Goal: Transaction & Acquisition: Purchase product/service

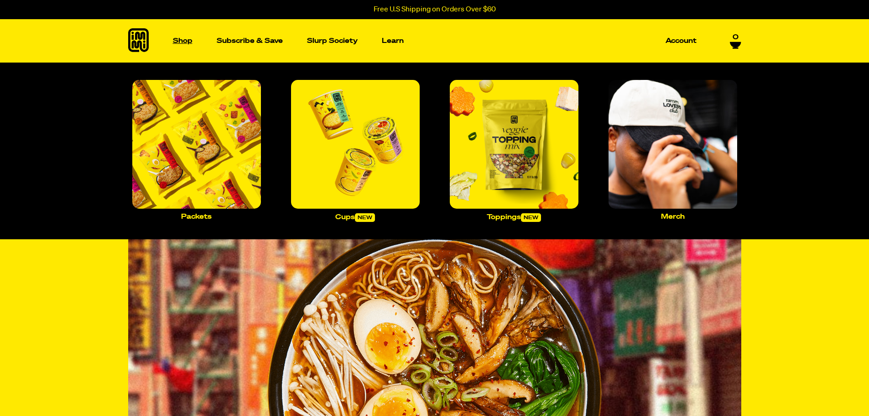
click at [181, 39] on p "Shop" at bounding box center [183, 40] width 20 height 7
click at [323, 135] on img "Main navigation" at bounding box center [355, 144] width 129 height 129
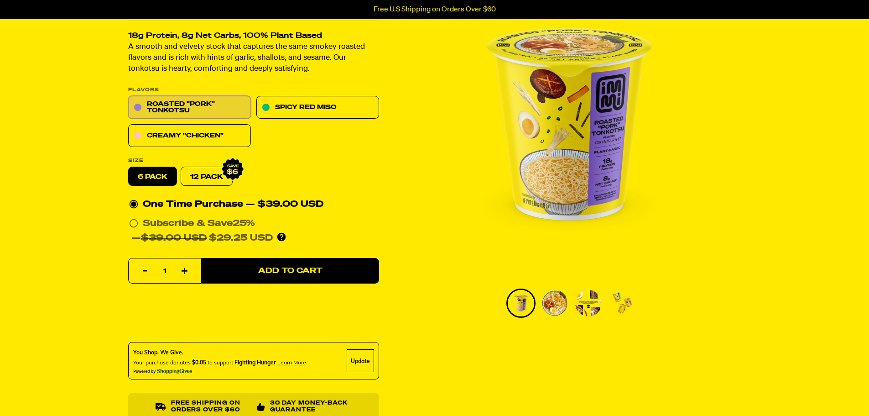
scroll to position [46, 0]
